Goal: Task Accomplishment & Management: Manage account settings

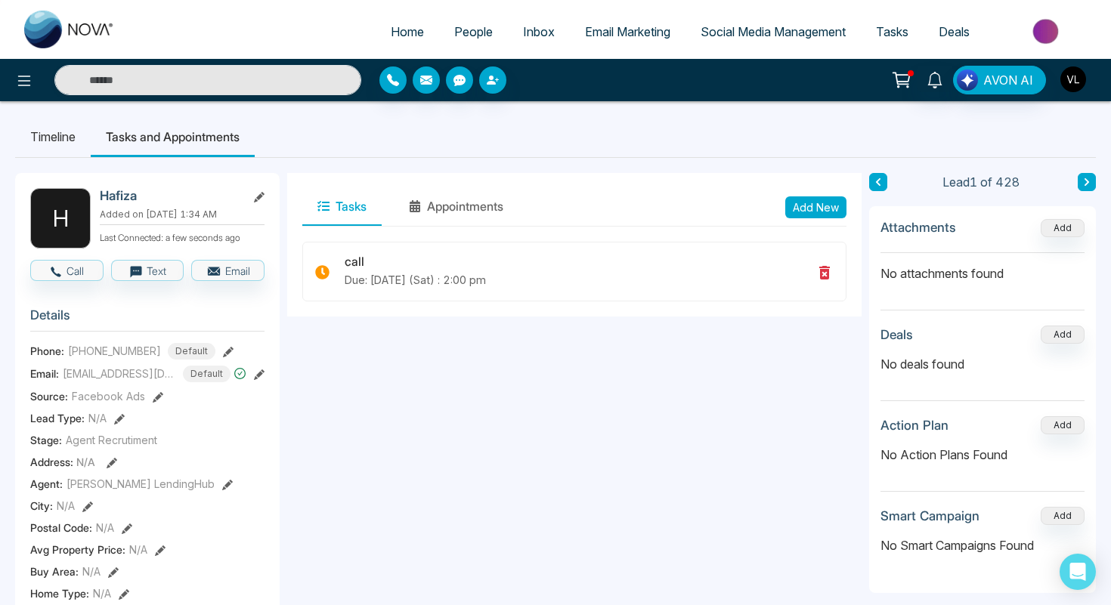
click at [1068, 86] on img "button" at bounding box center [1073, 79] width 26 height 26
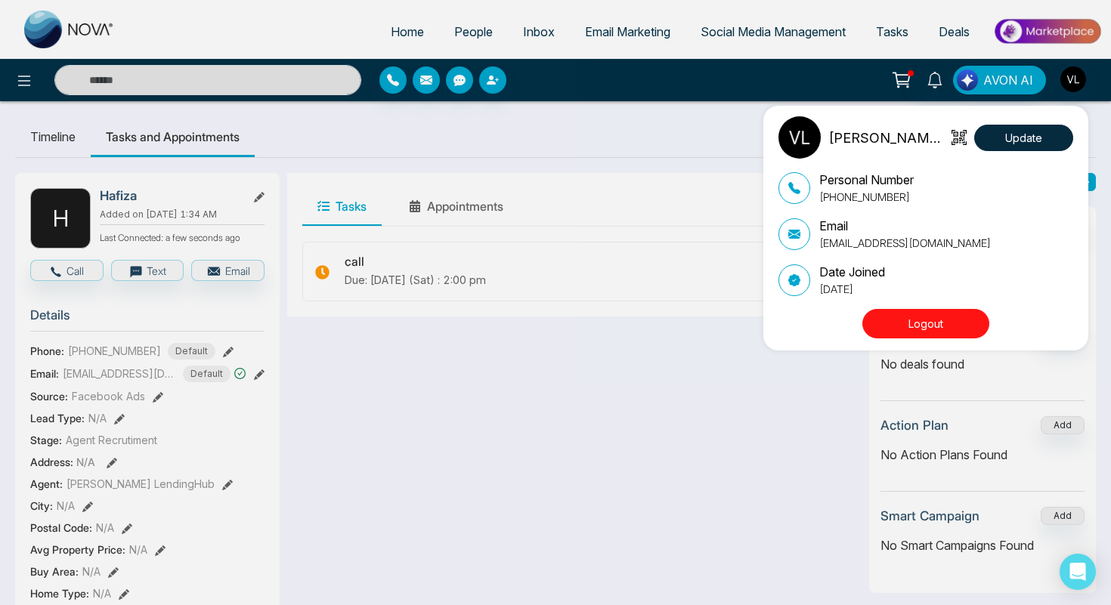
click at [911, 329] on button "Logout" at bounding box center [925, 323] width 127 height 29
